Goal: Transaction & Acquisition: Subscribe to service/newsletter

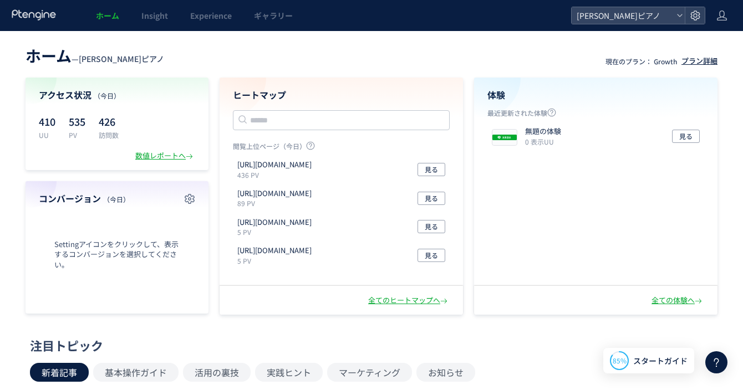
click at [627, 63] on div "プラン詳細" at bounding box center [699, 61] width 36 height 11
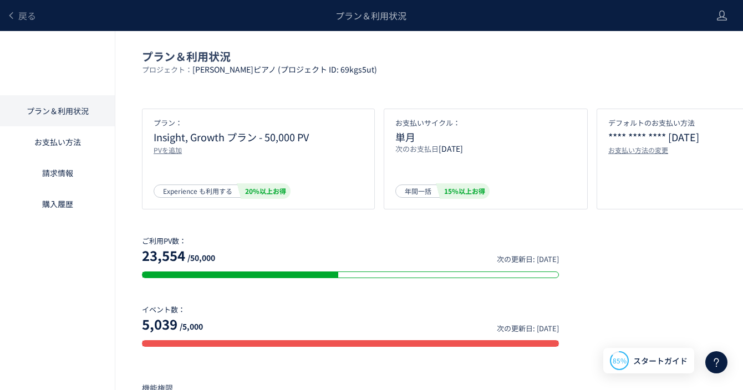
click at [420, 188] on span "年間一括" at bounding box center [418, 191] width 27 height 13
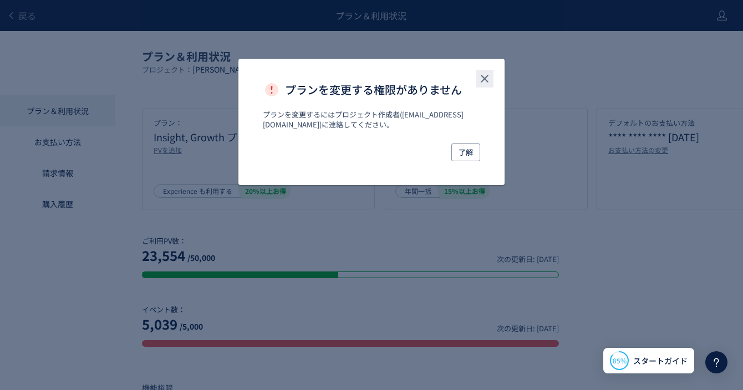
click at [485, 72] on icon "close" at bounding box center [484, 78] width 13 height 13
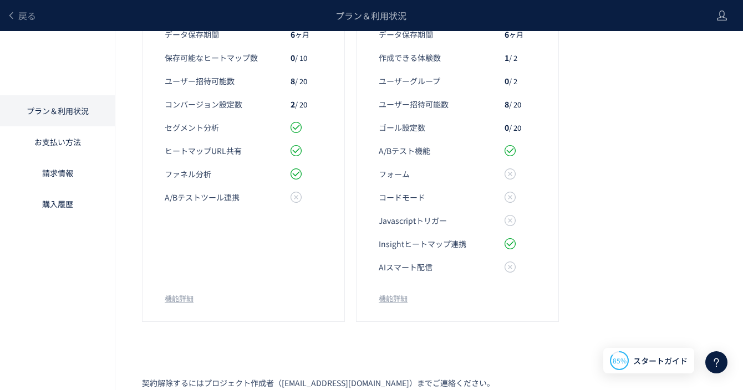
scroll to position [467, 0]
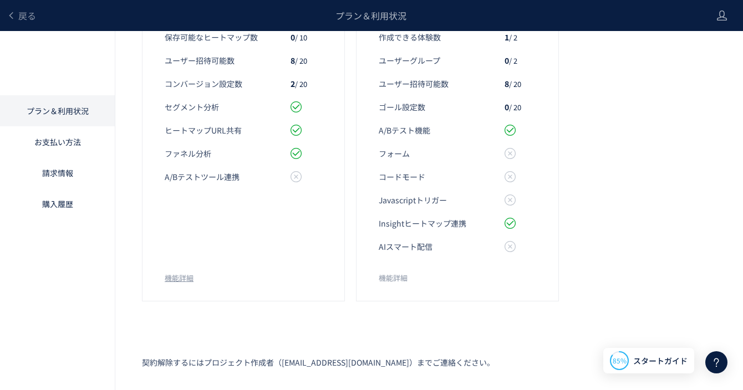
click at [391, 281] on link "機能詳細" at bounding box center [393, 278] width 29 height 10
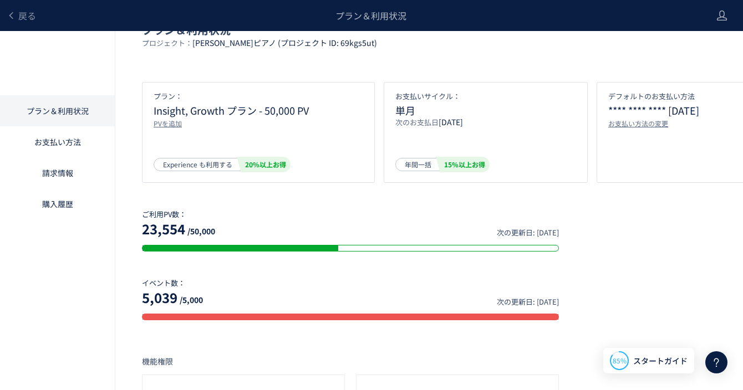
scroll to position [0, 0]
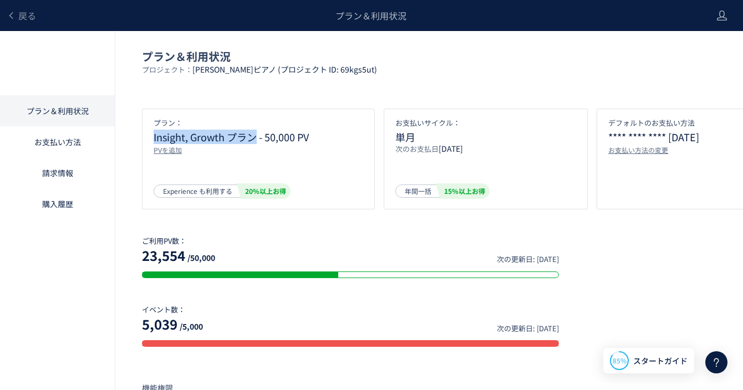
drag, startPoint x: 154, startPoint y: 140, endPoint x: 254, endPoint y: 140, distance: 100.9
click at [254, 140] on p "Insight, Growth プラン - 50,000 PV" at bounding box center [258, 136] width 209 height 11
copy p "Insight, Growth プラン"
